Goal: Ask a question

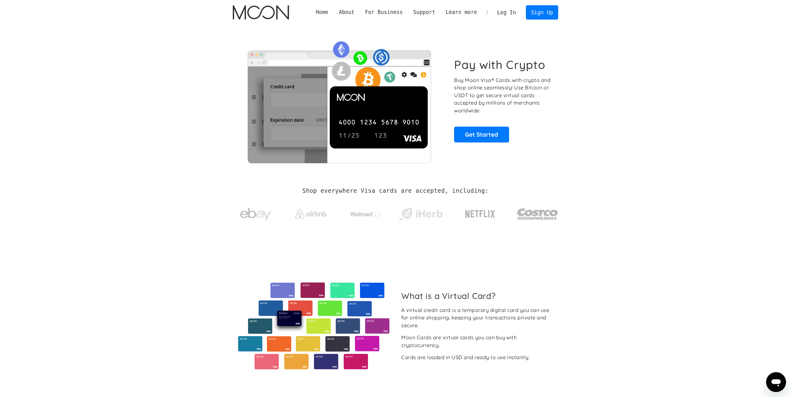
click at [510, 12] on link "Log In" at bounding box center [506, 13] width 29 height 14
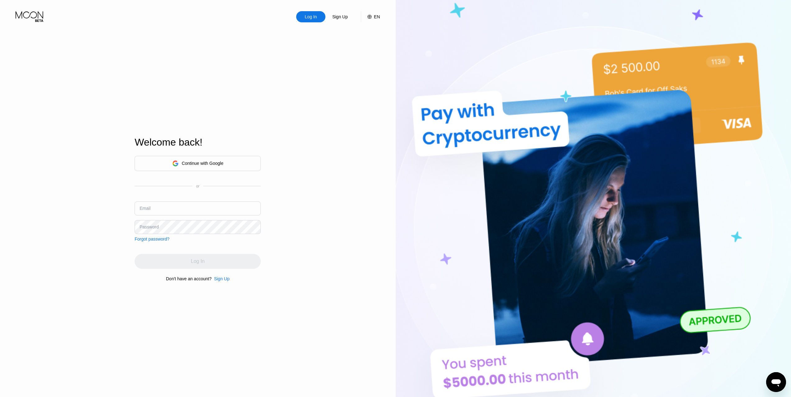
type input "[EMAIL_ADDRESS][DOMAIN_NAME]"
click at [218, 211] on input "[EMAIL_ADDRESS][DOMAIN_NAME]" at bounding box center [197, 209] width 126 height 14
click at [207, 264] on div "Log In" at bounding box center [197, 261] width 126 height 15
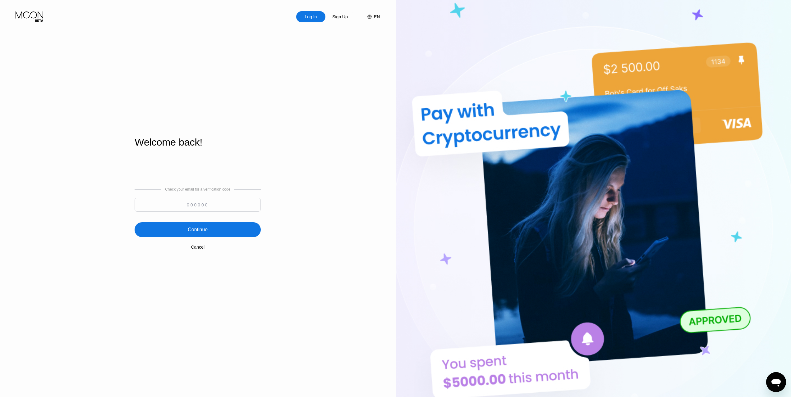
click at [194, 206] on input at bounding box center [197, 205] width 126 height 14
type input "828088"
click at [206, 229] on div "Continue" at bounding box center [198, 230] width 20 height 6
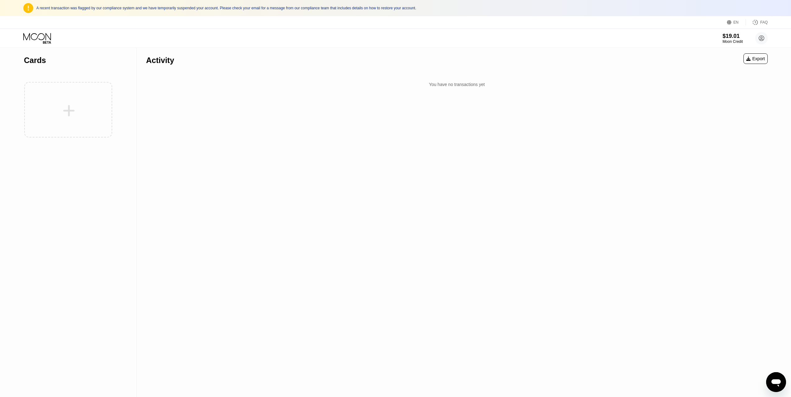
click at [776, 387] on icon "Open messaging window" at bounding box center [775, 382] width 11 height 11
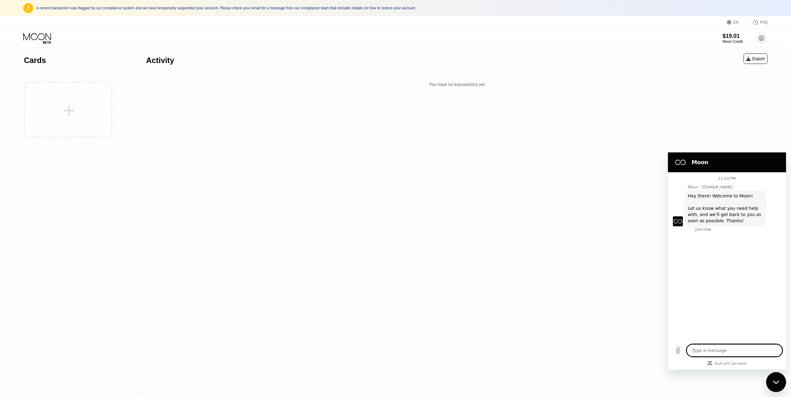
type textarea "x"
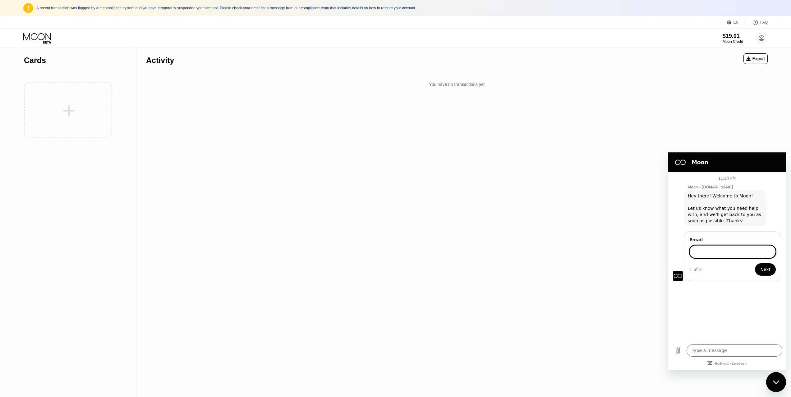
click at [715, 254] on input "Email" at bounding box center [732, 251] width 86 height 13
type input "[EMAIL_ADDRESS][DOMAIN_NAME]"
click at [766, 270] on span "Next" at bounding box center [765, 269] width 10 height 7
click at [712, 281] on input "Description" at bounding box center [732, 278] width 86 height 13
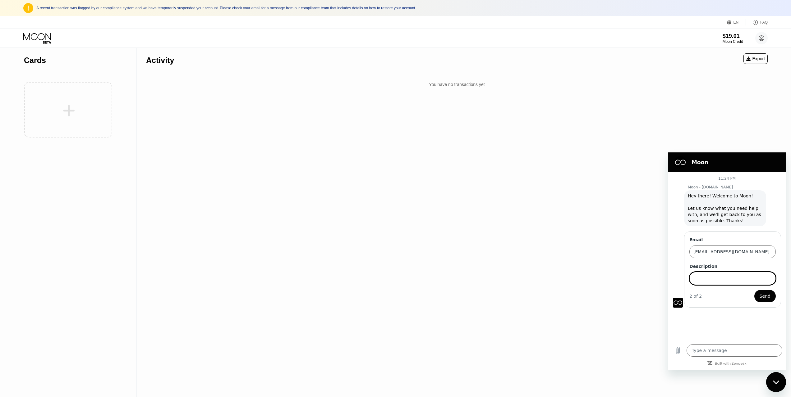
paste input "Dear Moon Trust & Safety Team, I sent you a request 48 hours ago regarding my s…"
type input "Dear Moon Trust & Safety Team, I sent you a request 48 hours ago regarding my s…"
click at [718, 276] on input "Description" at bounding box center [732, 278] width 86 height 13
paste input "Urgent Follow-Up – Withdrawal Request Pending"
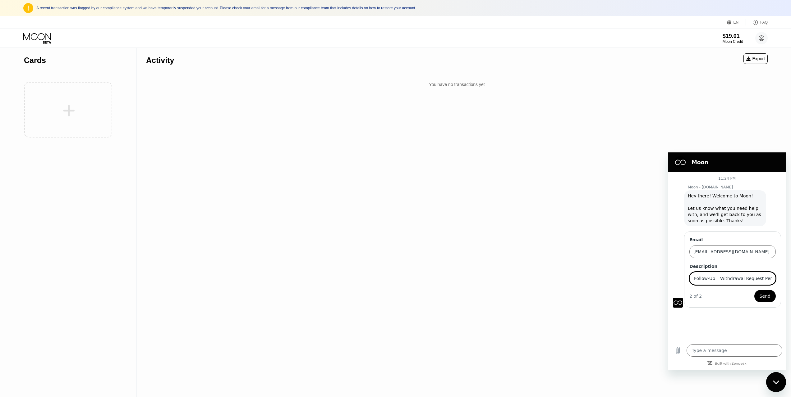
type input "Urgent Follow-Up – Withdrawal Request Pending"
click at [763, 297] on span "Send" at bounding box center [764, 296] width 11 height 7
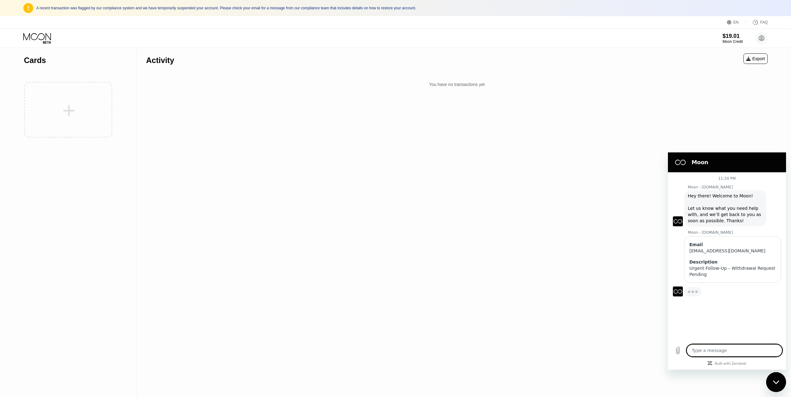
type textarea "x"
click at [724, 348] on textarea at bounding box center [734, 350] width 96 height 12
paste textarea "Dear Moon Trust & Safety Team, I sent you a request 48 hours ago regarding my s…"
type textarea "Dear Moon Trust & Safety Team, I sent you a request 48 hours ago regarding my s…"
type textarea "x"
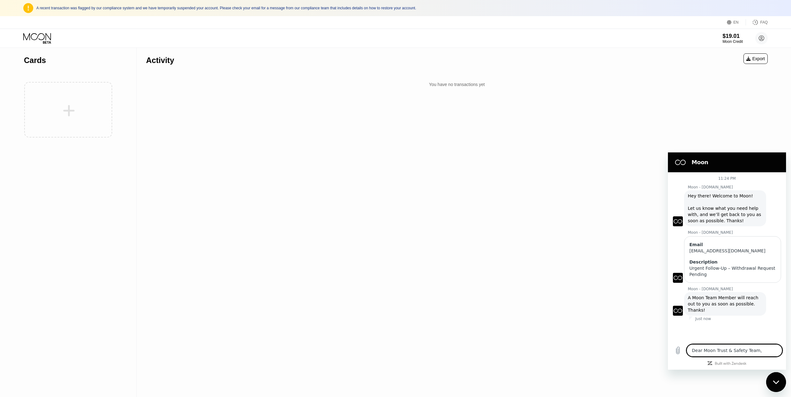
scroll to position [148, 0]
type textarea "Dear Moon Trust & Safety Team, I sent you a request 48 hours ago regarding my s…"
click at [776, 352] on icon "Send message" at bounding box center [776, 350] width 6 height 7
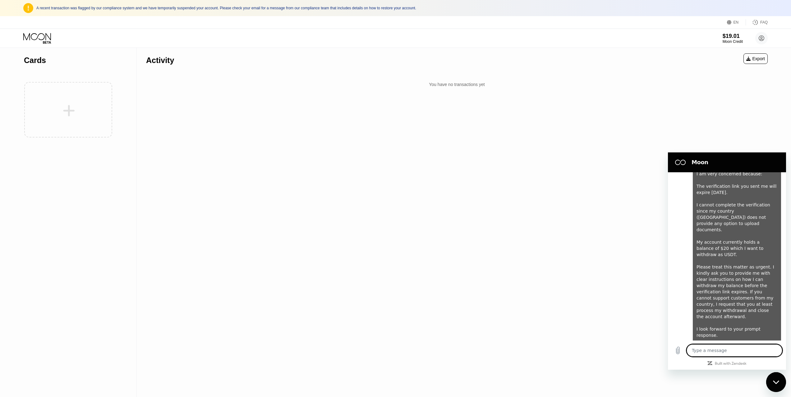
type textarea "x"
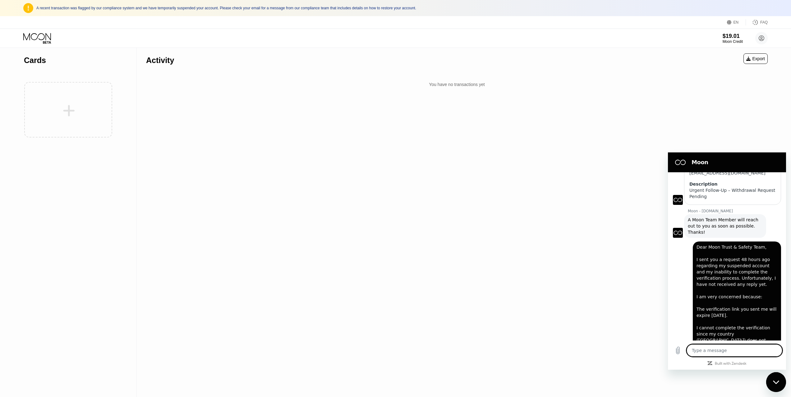
scroll to position [202, 0]
